Goal: Information Seeking & Learning: Check status

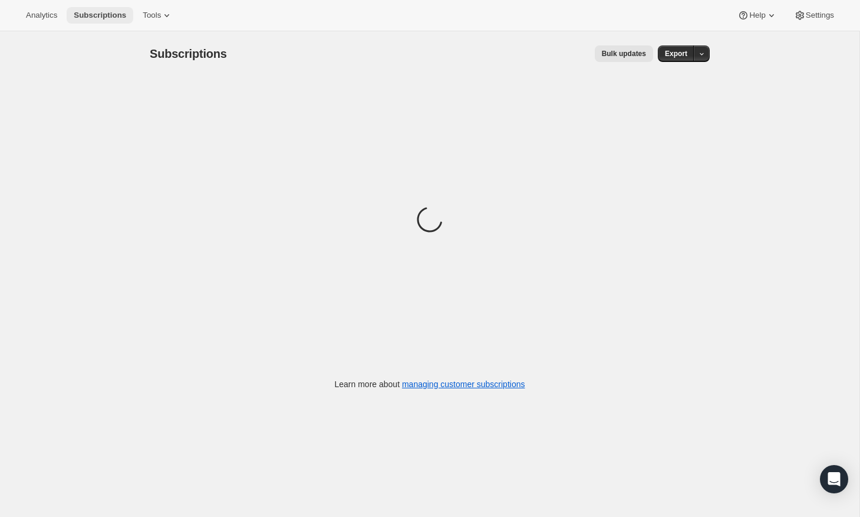
click at [95, 15] on span "Subscriptions" at bounding box center [100, 15] width 52 height 9
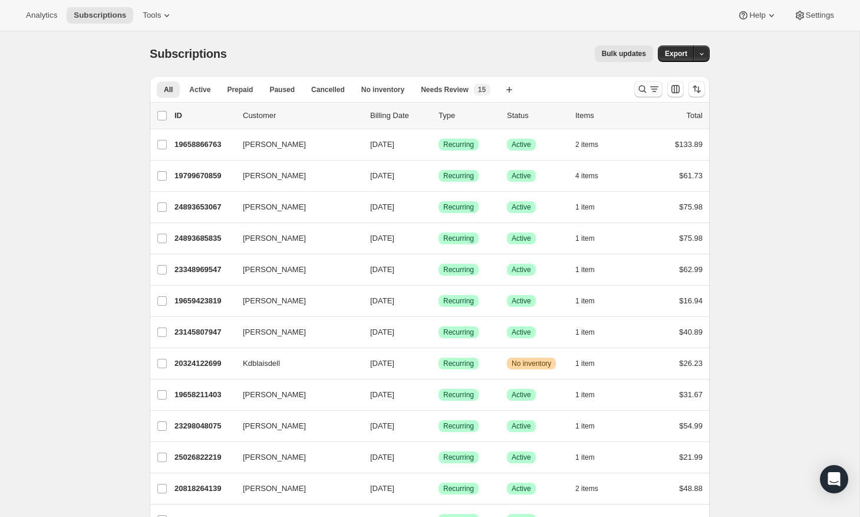
click at [650, 87] on icon "Search and filter results" at bounding box center [654, 86] width 8 height 1
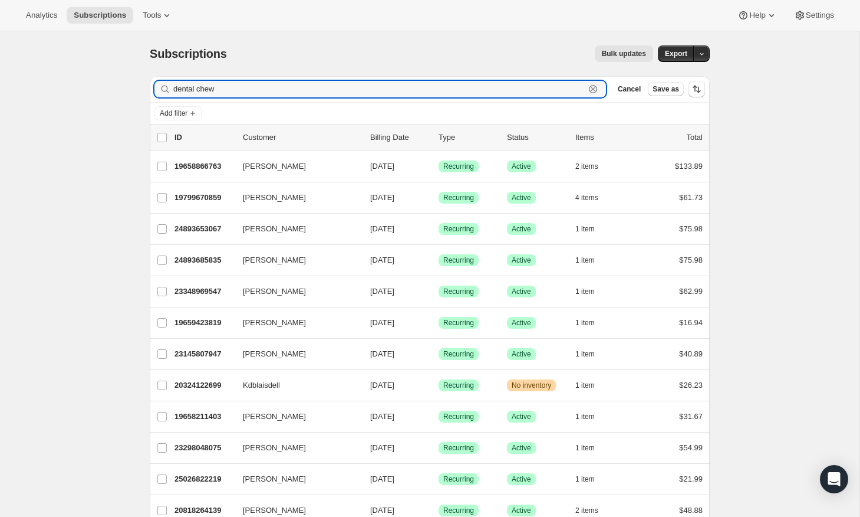
type input "dental chew"
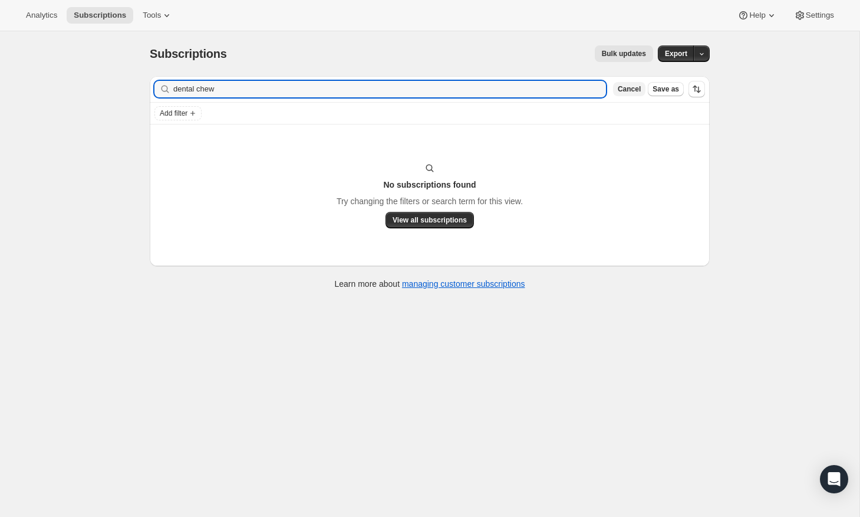
click at [623, 90] on span "Cancel" at bounding box center [629, 88] width 23 height 9
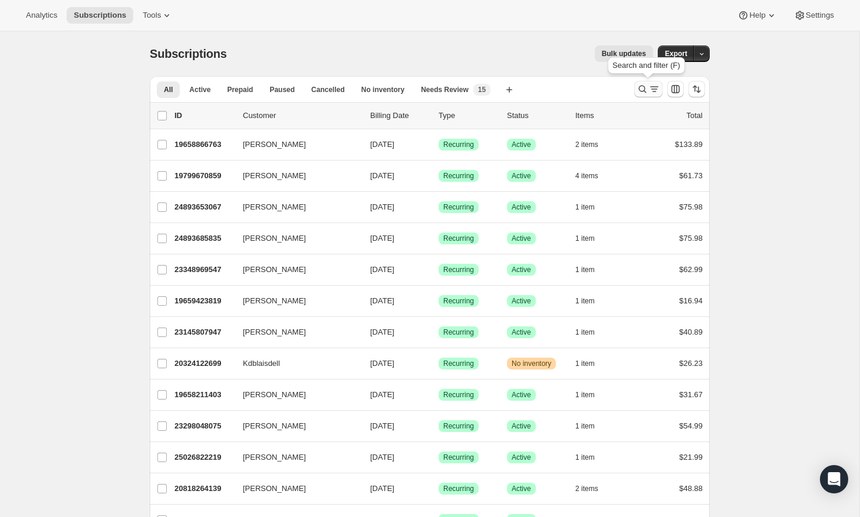
click at [643, 91] on icon "Search and filter results" at bounding box center [643, 90] width 8 height 8
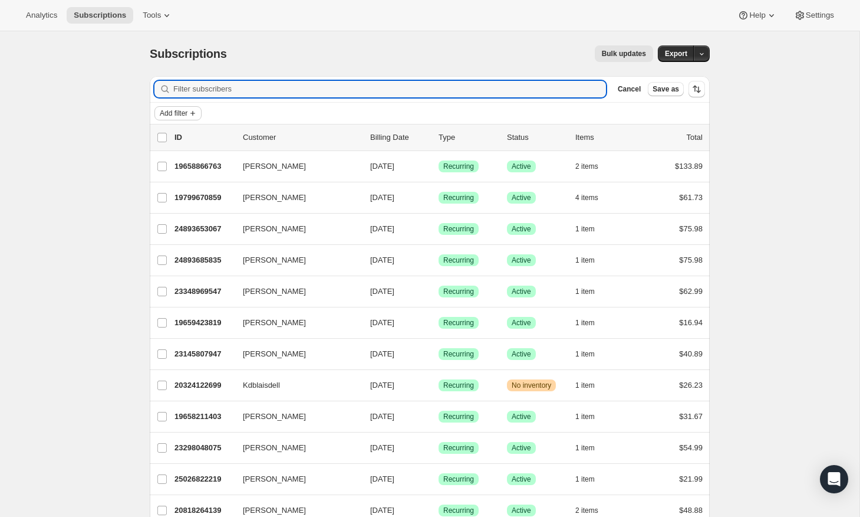
click at [188, 116] on span "Add filter" at bounding box center [174, 113] width 28 height 9
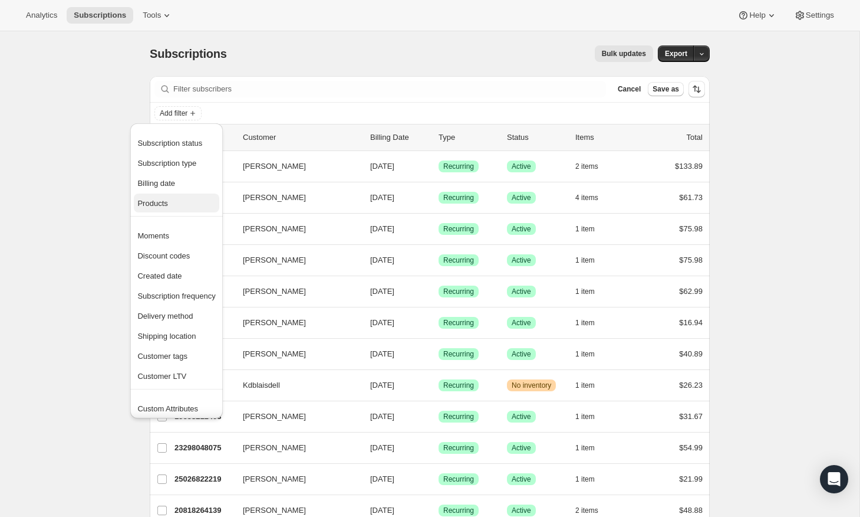
click at [179, 201] on span "Products" at bounding box center [176, 204] width 78 height 12
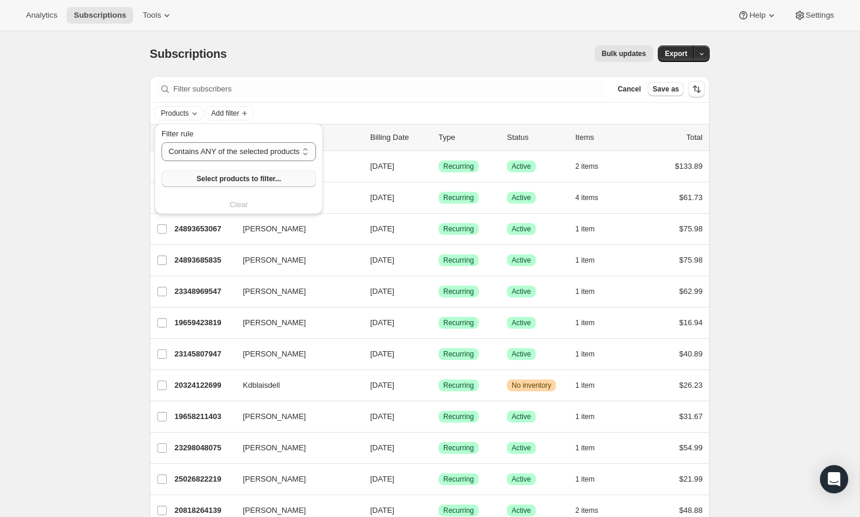
click at [239, 180] on span "Select products to filter..." at bounding box center [238, 178] width 84 height 9
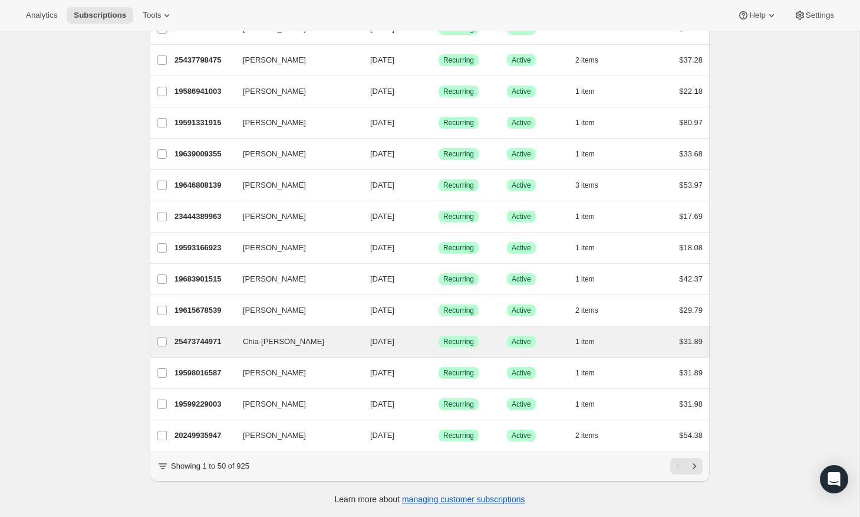
scroll to position [1263, 0]
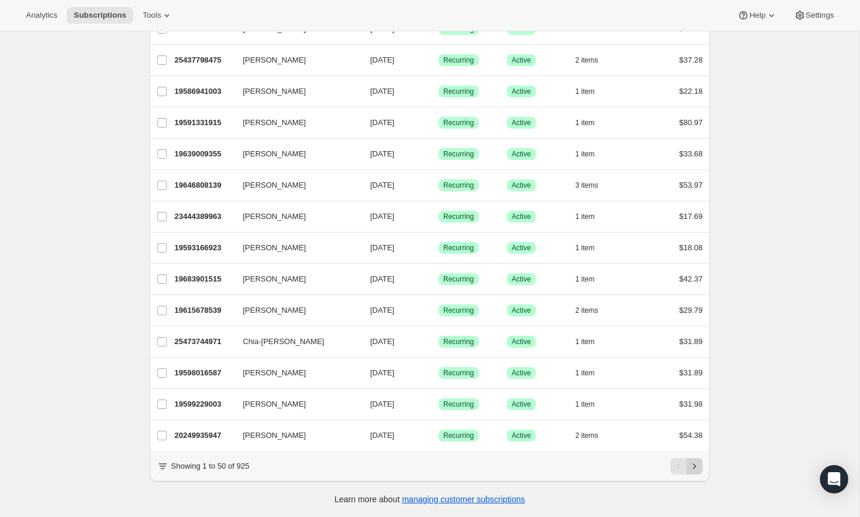
click at [696, 467] on icon "Next" at bounding box center [695, 466] width 12 height 12
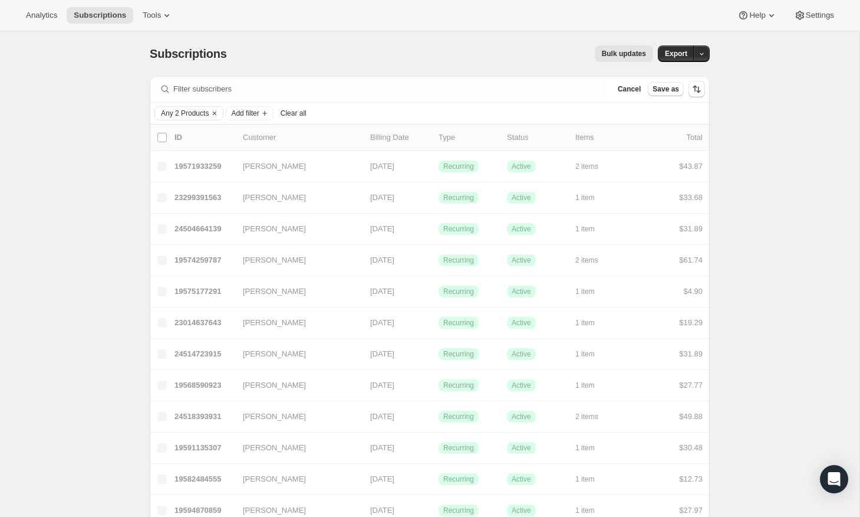
scroll to position [0, 0]
click at [247, 110] on span "Add filter" at bounding box center [245, 113] width 28 height 9
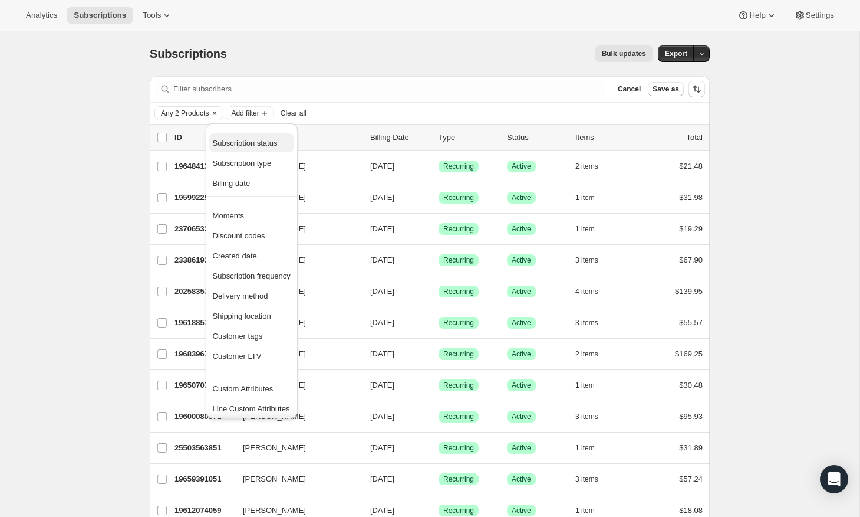
click at [273, 144] on span "Subscription status" at bounding box center [245, 143] width 65 height 9
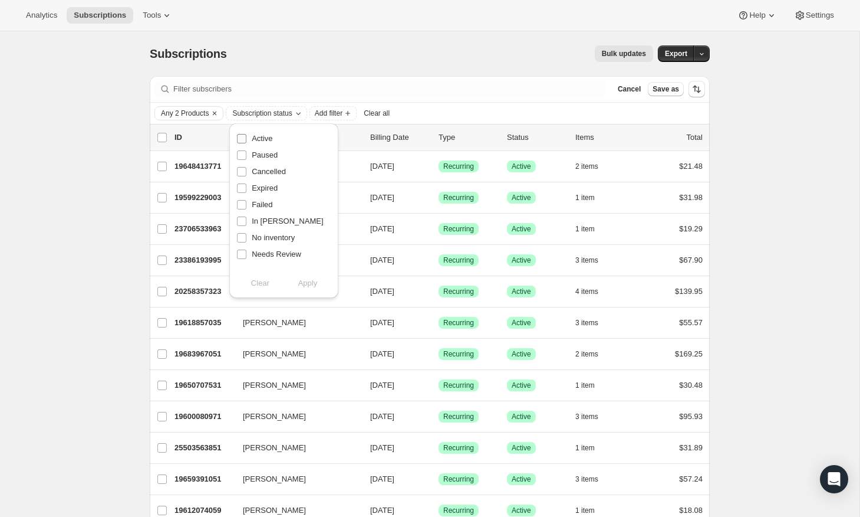
click at [271, 137] on span "Active" at bounding box center [262, 138] width 21 height 9
click at [247, 137] on input "Active" at bounding box center [241, 138] width 9 height 9
checkbox input "true"
click at [311, 284] on span "Apply" at bounding box center [307, 283] width 19 height 12
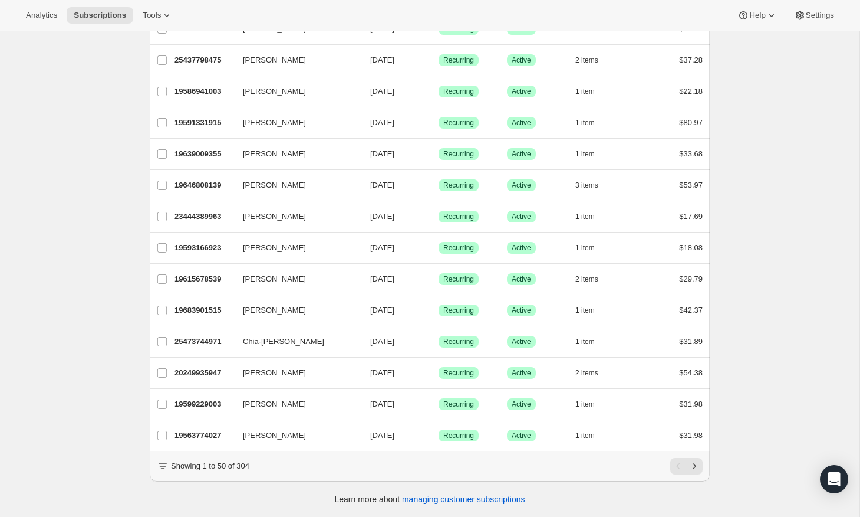
scroll to position [1263, 0]
click at [696, 468] on icon "Next" at bounding box center [695, 466] width 12 height 12
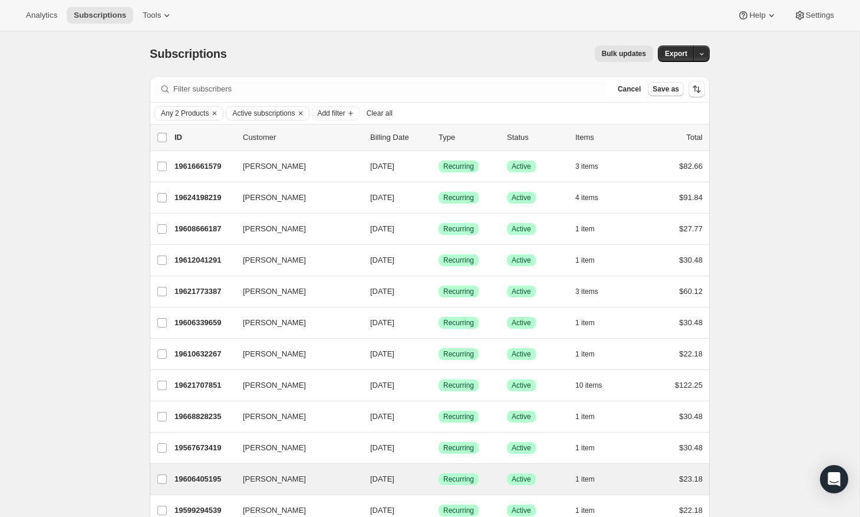
scroll to position [0, 0]
